Goal: Use online tool/utility: Use online tool/utility

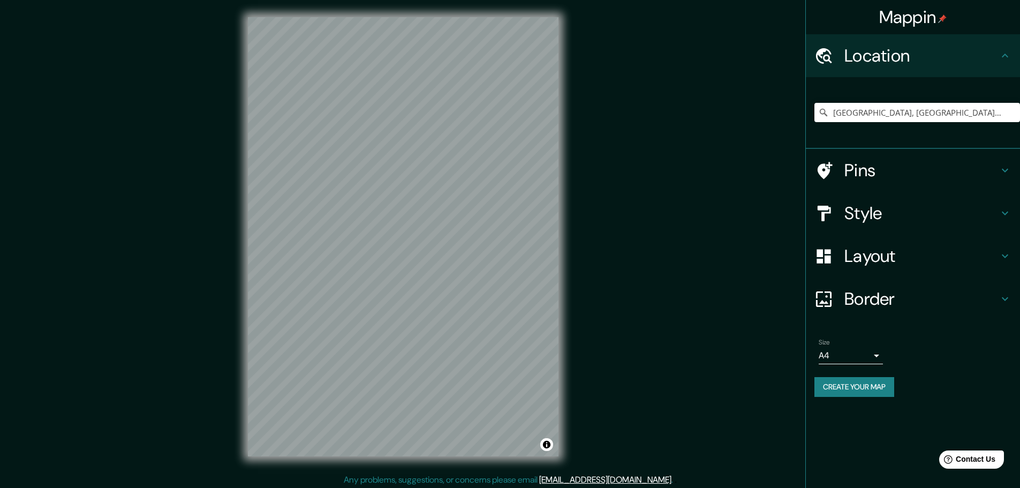
click at [905, 211] on h4 "Style" at bounding box center [921, 212] width 154 height 21
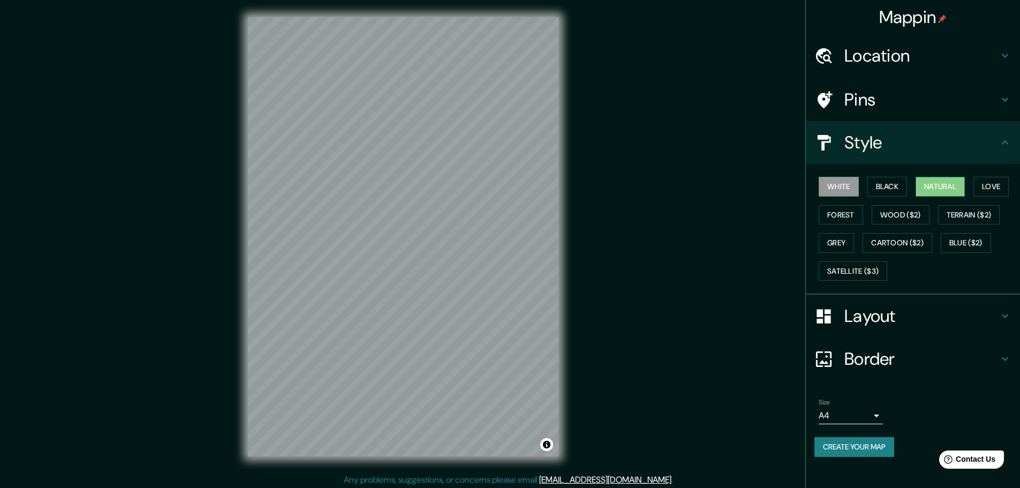
click at [953, 185] on button "Natural" at bounding box center [940, 187] width 49 height 20
click at [852, 358] on h4 "Border" at bounding box center [921, 358] width 154 height 21
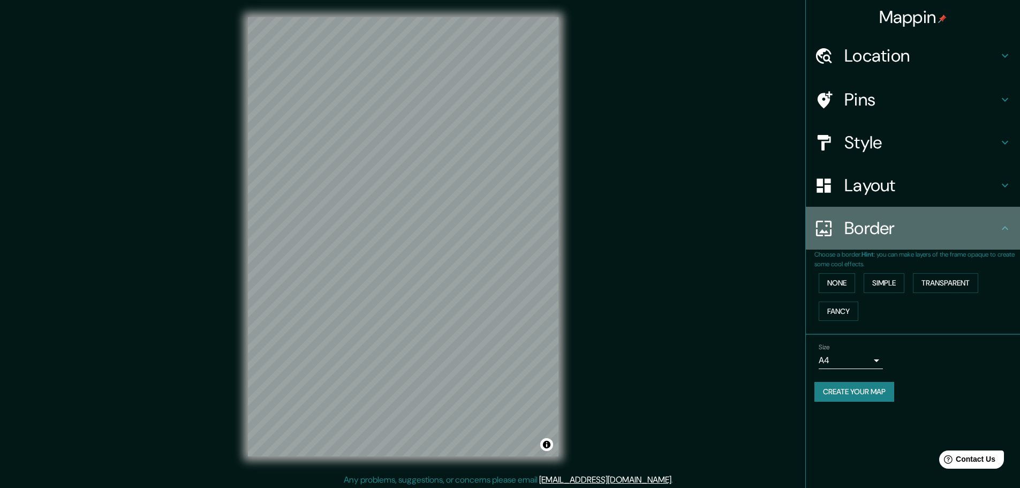
click at [853, 235] on h4 "Border" at bounding box center [921, 227] width 154 height 21
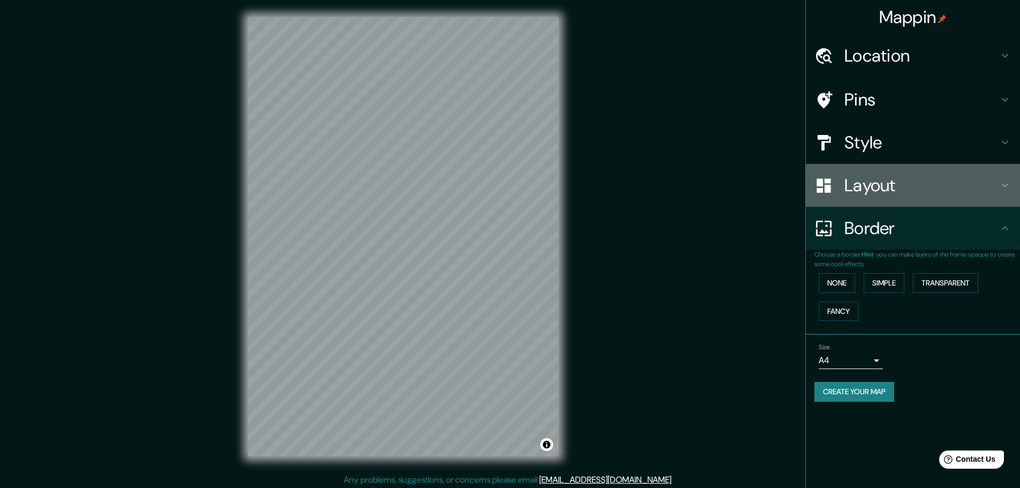
click at [888, 184] on h4 "Layout" at bounding box center [921, 185] width 154 height 21
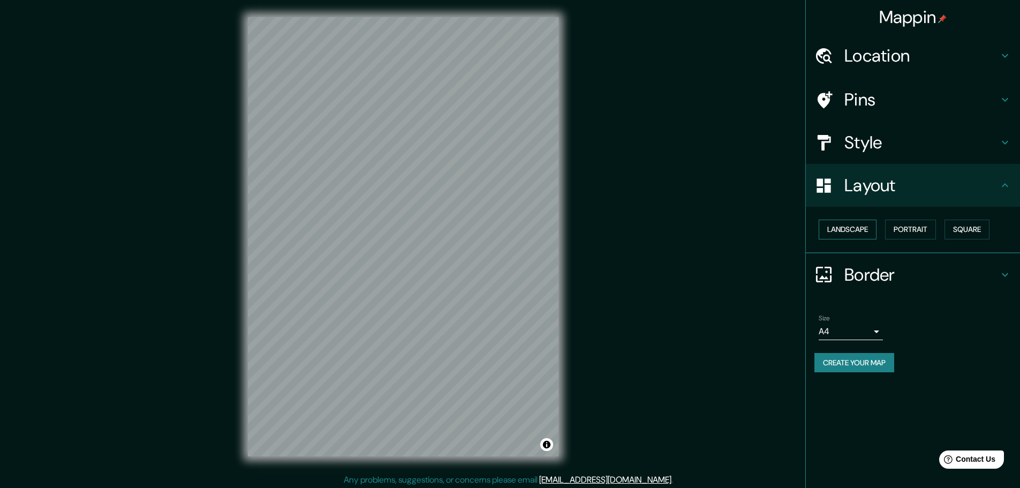
click at [861, 228] on button "Landscape" at bounding box center [848, 230] width 58 height 20
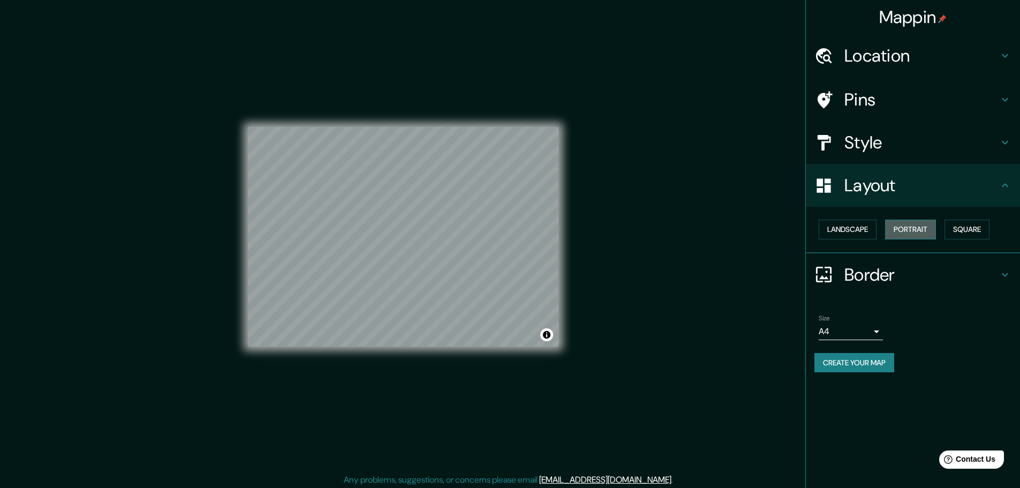
click at [901, 230] on button "Portrait" at bounding box center [910, 230] width 51 height 20
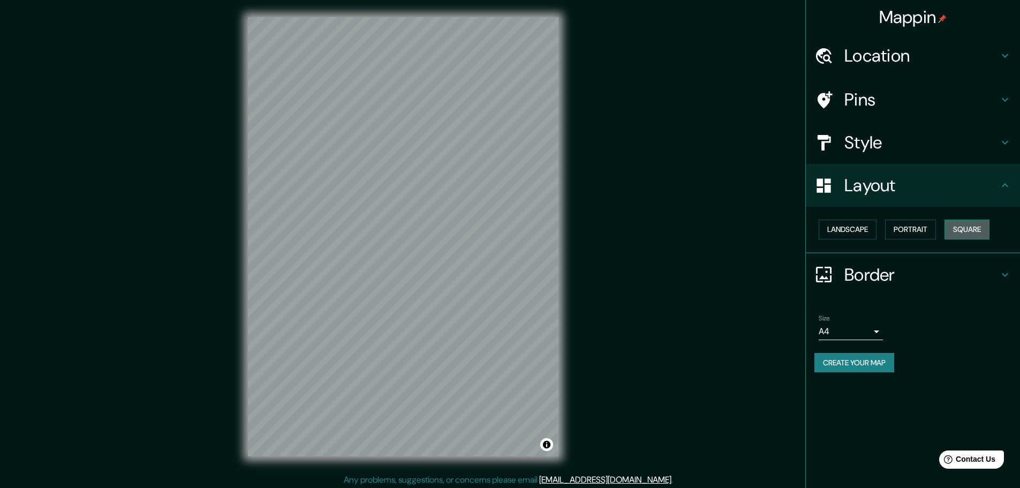
click at [980, 224] on button "Square" at bounding box center [967, 230] width 45 height 20
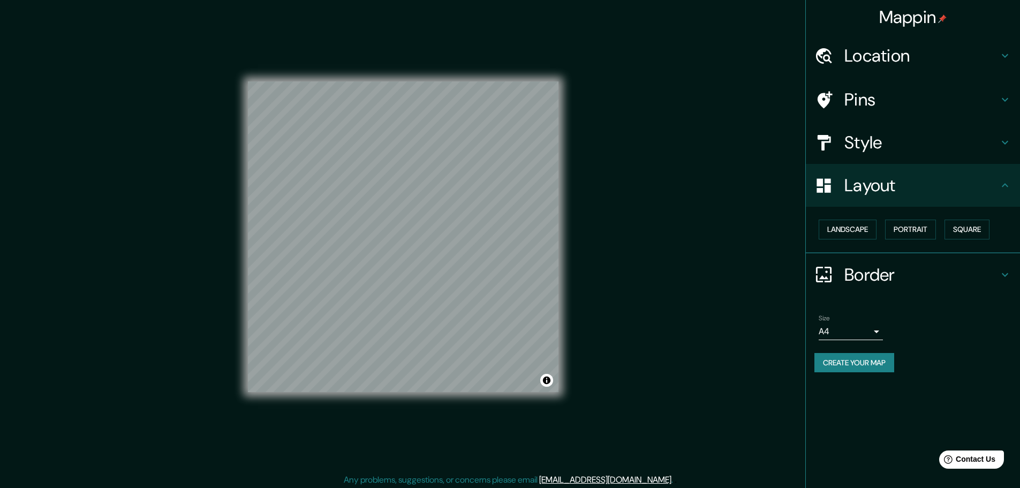
click at [862, 95] on h4 "Pins" at bounding box center [921, 99] width 154 height 21
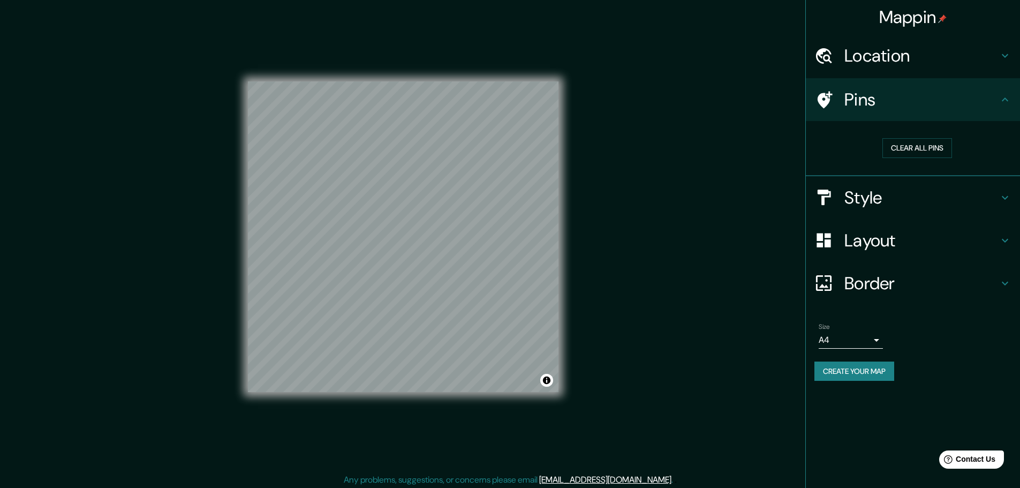
drag, startPoint x: 928, startPoint y: 150, endPoint x: 927, endPoint y: 96, distance: 54.1
click at [927, 96] on ul "Location [GEOGRAPHIC_DATA], [GEOGRAPHIC_DATA], [GEOGRAPHIC_DATA] Pins Clear all…" at bounding box center [913, 213] width 214 height 359
